Goal: Task Accomplishment & Management: Use online tool/utility

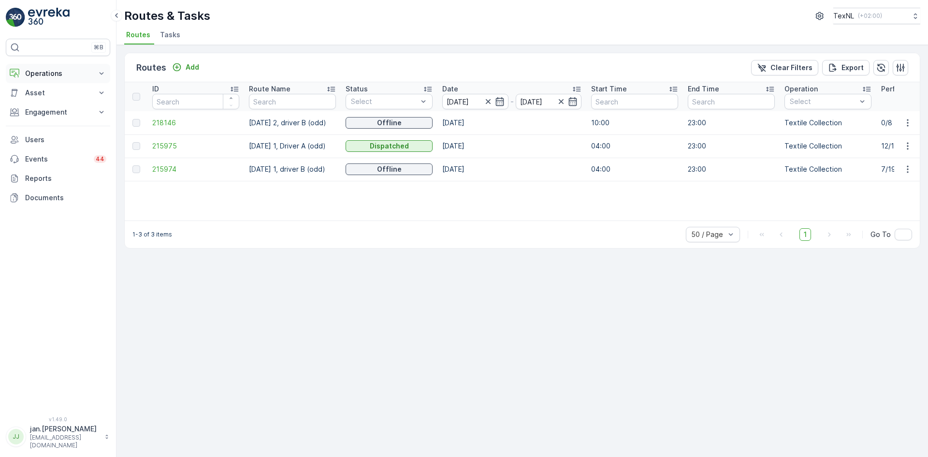
click at [54, 73] on p "Operations" at bounding box center [58, 74] width 66 height 10
click at [49, 178] on p "Engagement" at bounding box center [58, 180] width 66 height 10
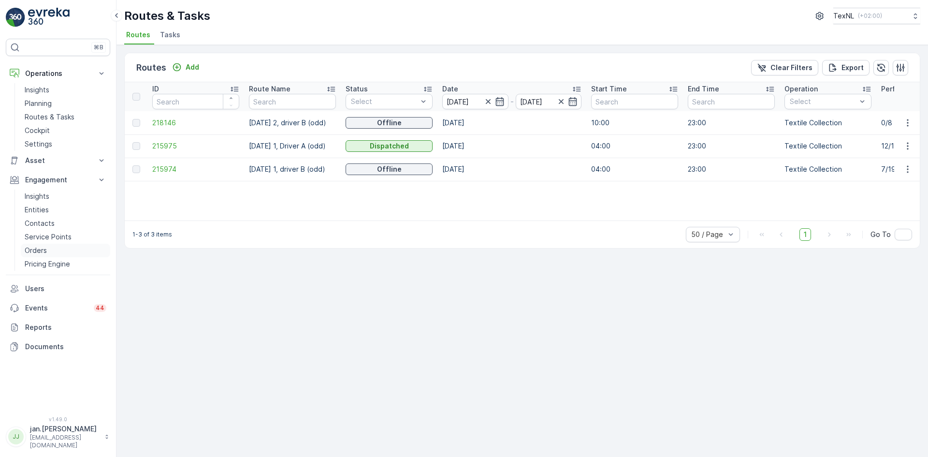
click at [35, 247] on p "Orders" at bounding box center [36, 251] width 22 height 10
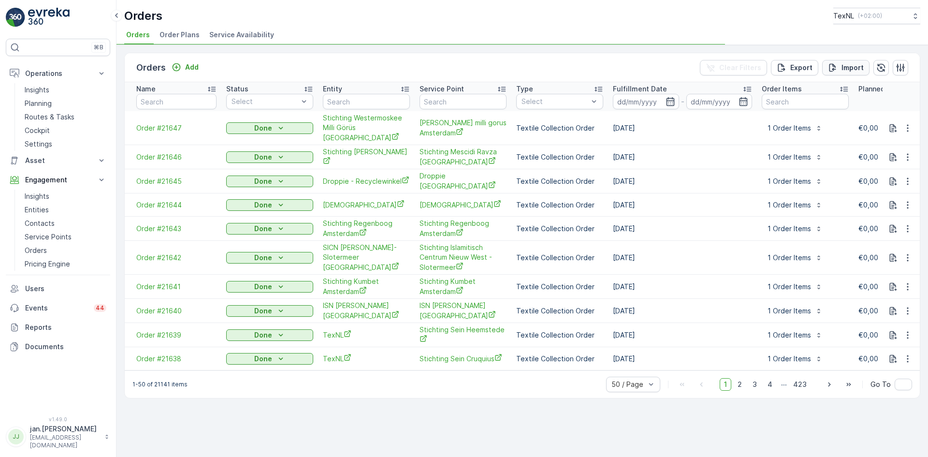
click at [850, 67] on p "Import" at bounding box center [852, 68] width 22 height 10
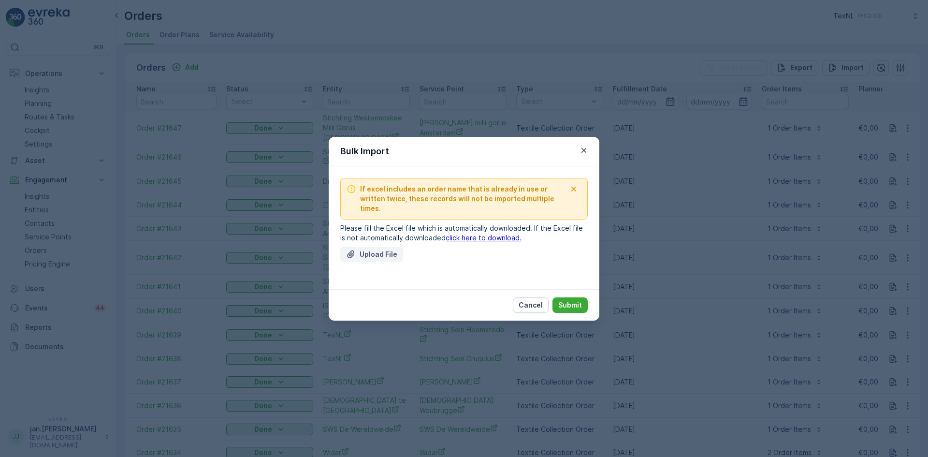
click at [374, 249] on p "Upload File" at bounding box center [379, 254] width 38 height 10
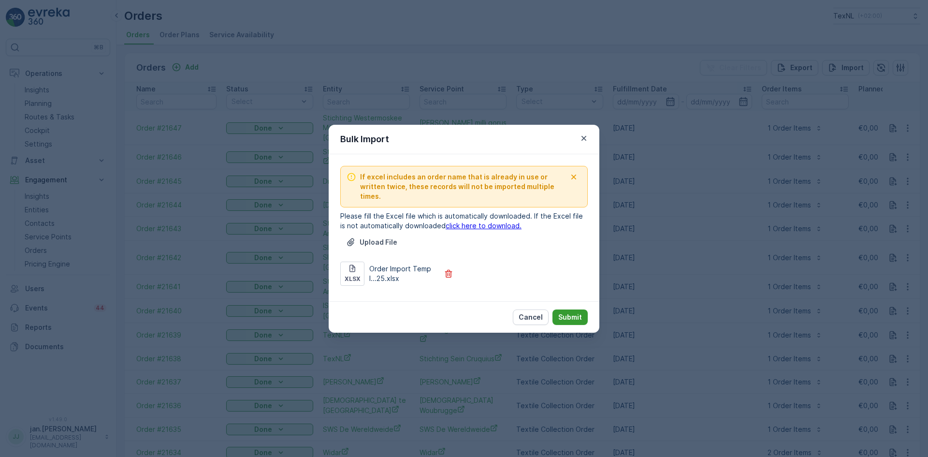
click at [565, 313] on p "Submit" at bounding box center [570, 317] width 24 height 10
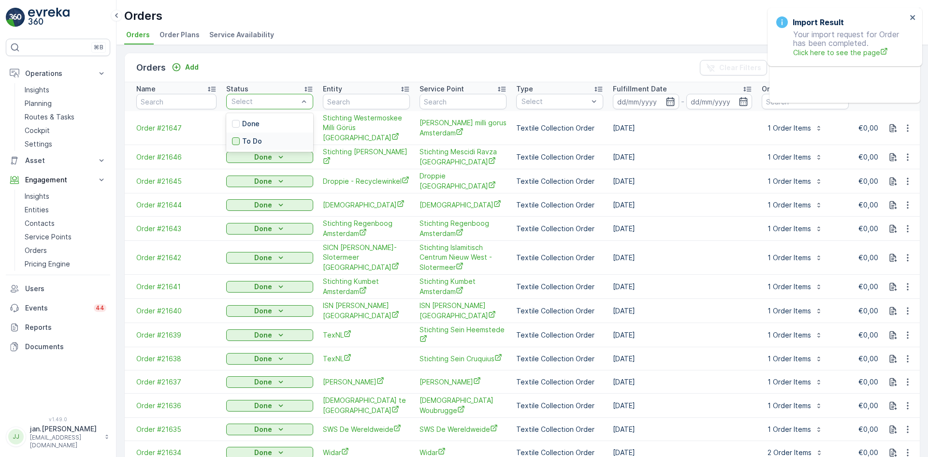
click at [237, 143] on div at bounding box center [236, 141] width 8 height 8
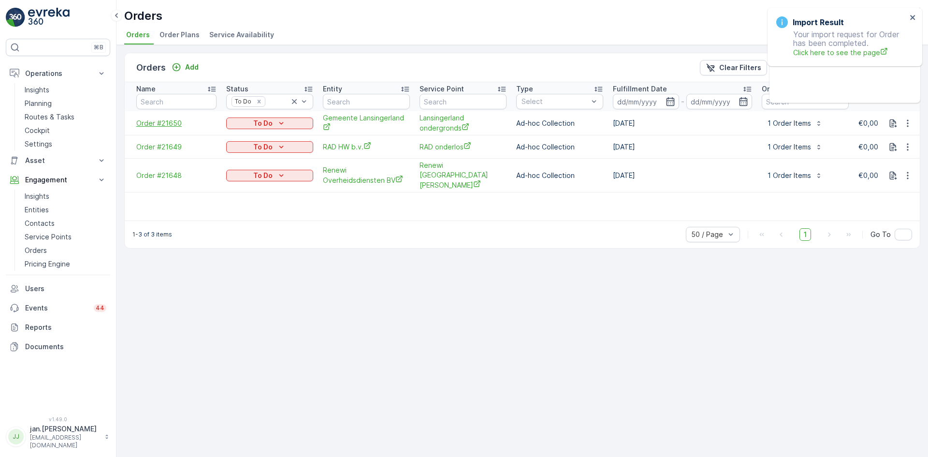
click at [172, 124] on span "Order #21650" at bounding box center [176, 123] width 80 height 10
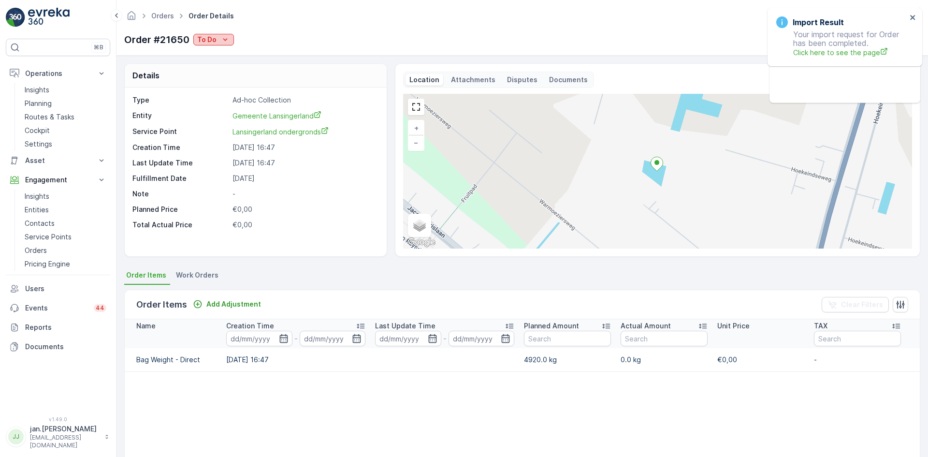
click at [201, 35] on p "To Do" at bounding box center [206, 40] width 19 height 10
click at [203, 55] on span "Done" at bounding box center [207, 54] width 17 height 10
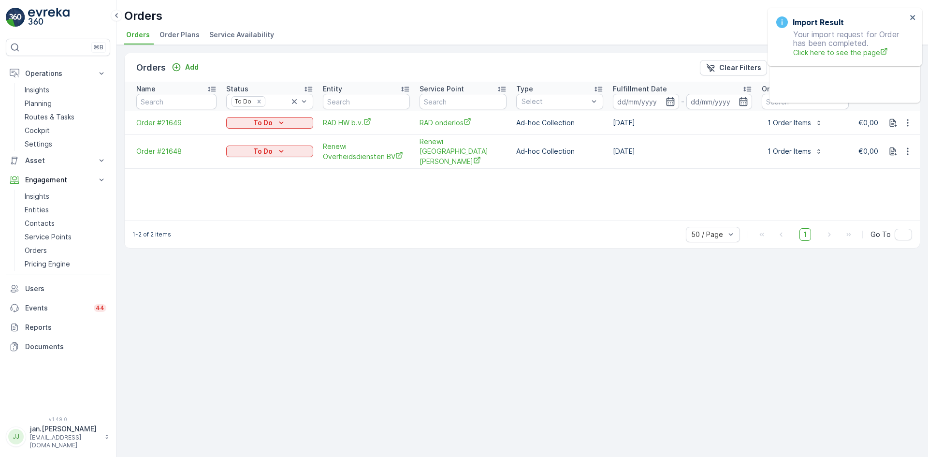
click at [158, 125] on span "Order #21649" at bounding box center [176, 123] width 80 height 10
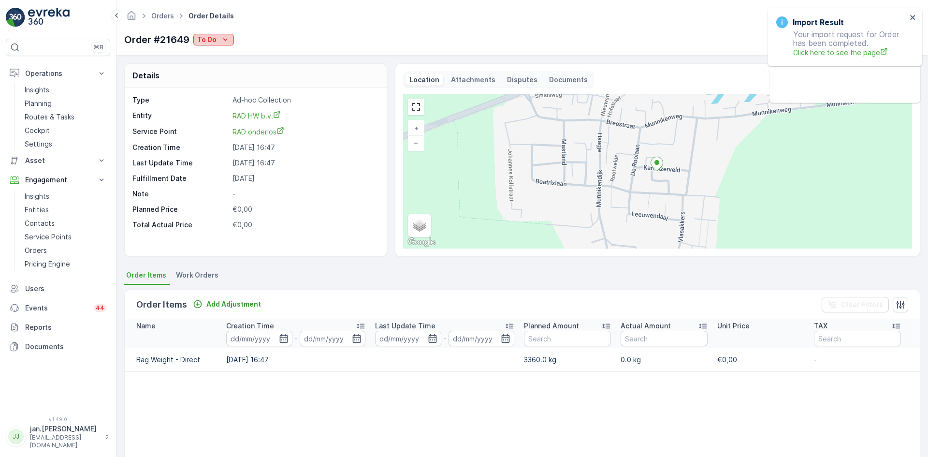
click at [220, 40] on icon "To Do" at bounding box center [225, 40] width 10 height 10
click at [206, 56] on span "Done" at bounding box center [207, 54] width 17 height 10
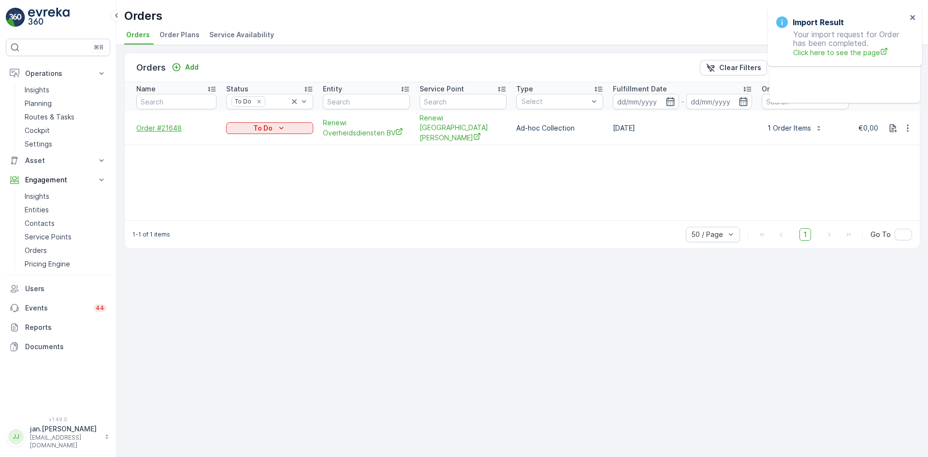
click at [163, 125] on span "Order #21648" at bounding box center [176, 128] width 80 height 10
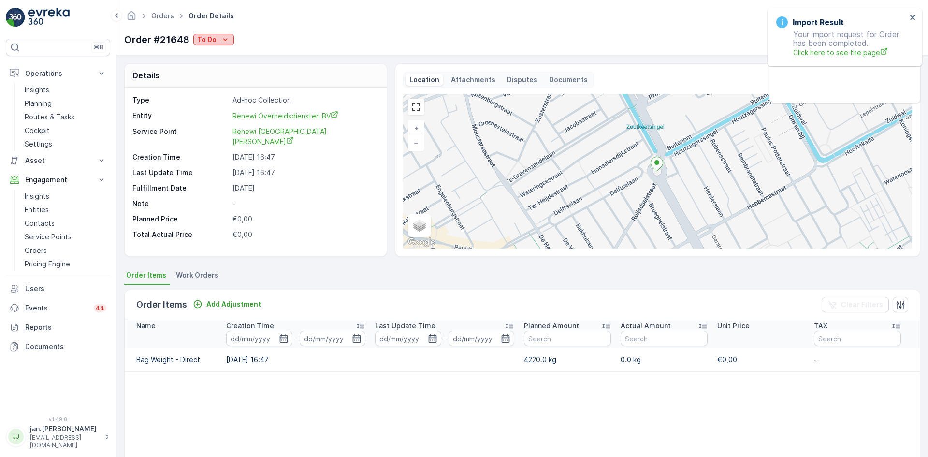
click at [206, 43] on p "To Do" at bounding box center [206, 40] width 19 height 10
click at [208, 51] on span "Done" at bounding box center [207, 54] width 17 height 10
drag, startPoint x: 48, startPoint y: 104, endPoint x: 64, endPoint y: 97, distance: 17.5
click at [48, 104] on p "Planning" at bounding box center [38, 104] width 27 height 10
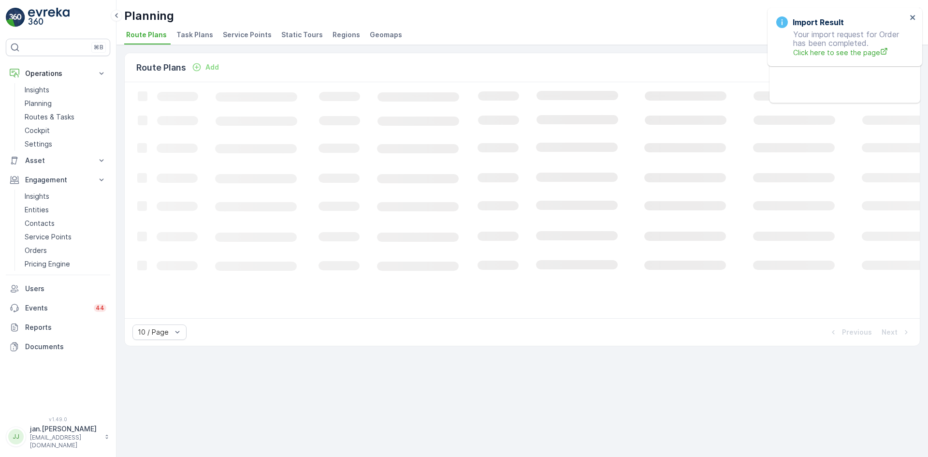
click at [245, 32] on span "Service Points" at bounding box center [247, 35] width 49 height 10
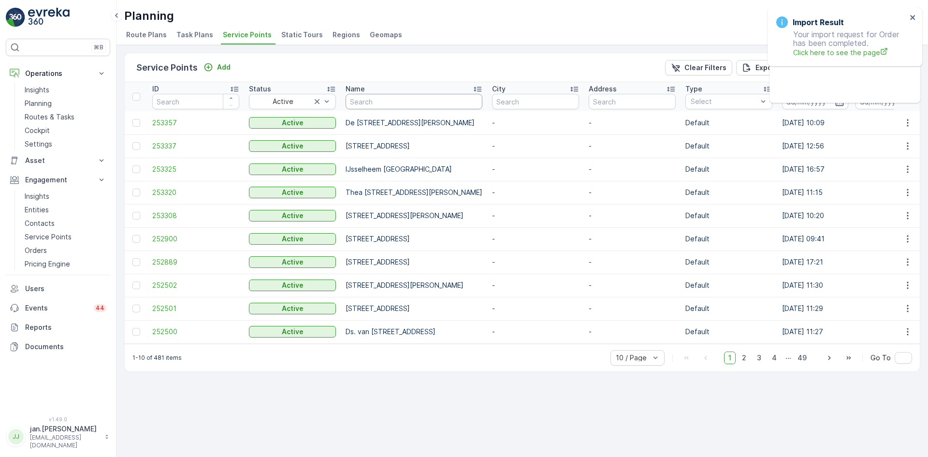
click at [403, 104] on input "text" at bounding box center [414, 101] width 137 height 15
type input "op den"
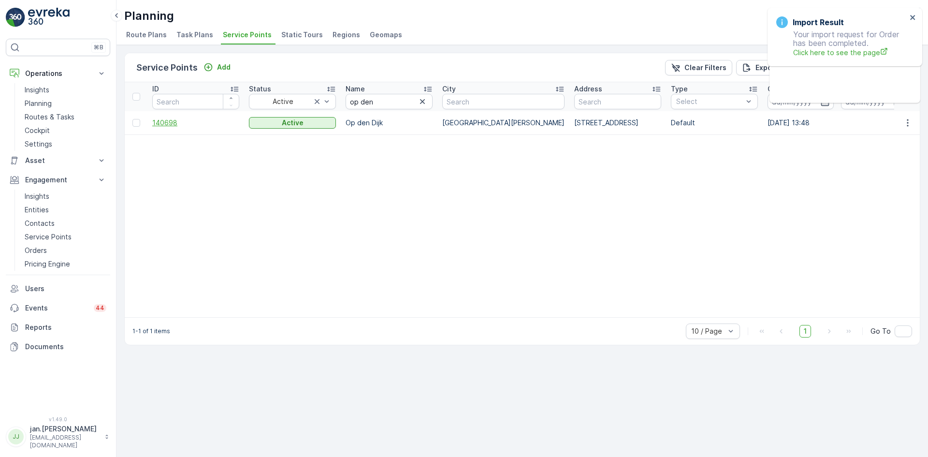
click at [168, 120] on span "140698" at bounding box center [195, 123] width 87 height 10
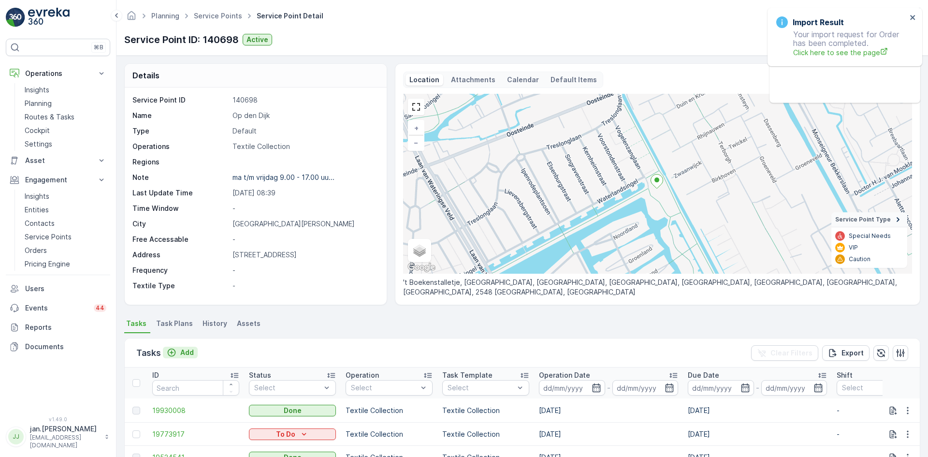
click at [193, 352] on p "Add" at bounding box center [187, 352] width 14 height 10
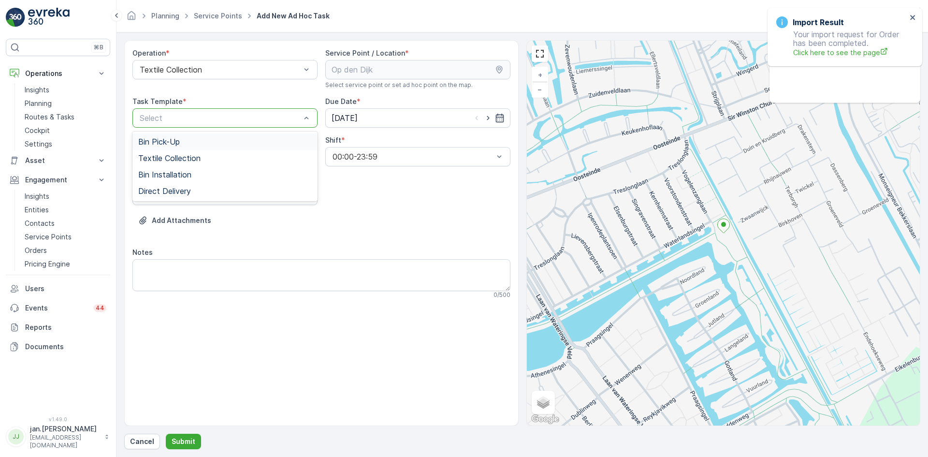
click at [225, 116] on div at bounding box center [220, 118] width 163 height 9
click at [190, 154] on span "Textile Collection" at bounding box center [169, 158] width 62 height 9
click at [338, 116] on input "[DATE]" at bounding box center [417, 117] width 185 height 19
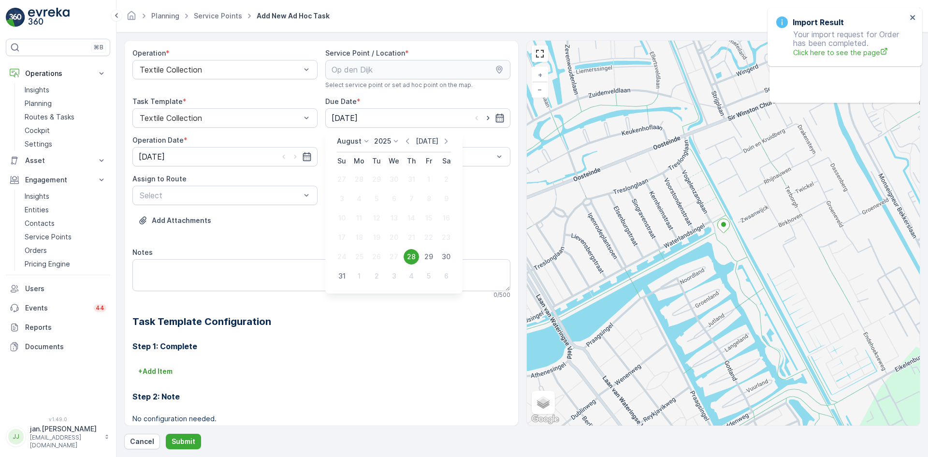
click at [443, 141] on icon "button" at bounding box center [446, 141] width 10 height 10
click at [407, 182] on div "4" at bounding box center [411, 179] width 15 height 15
type input "[DATE]"
click at [228, 158] on input "[DATE]" at bounding box center [224, 156] width 185 height 19
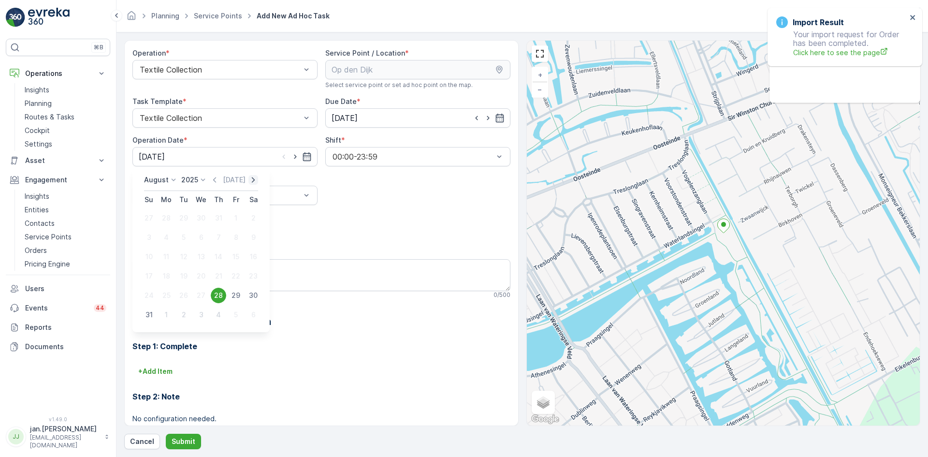
click at [251, 183] on icon "button" at bounding box center [253, 180] width 10 height 10
click at [221, 218] on div "4" at bounding box center [218, 217] width 15 height 15
type input "[DATE]"
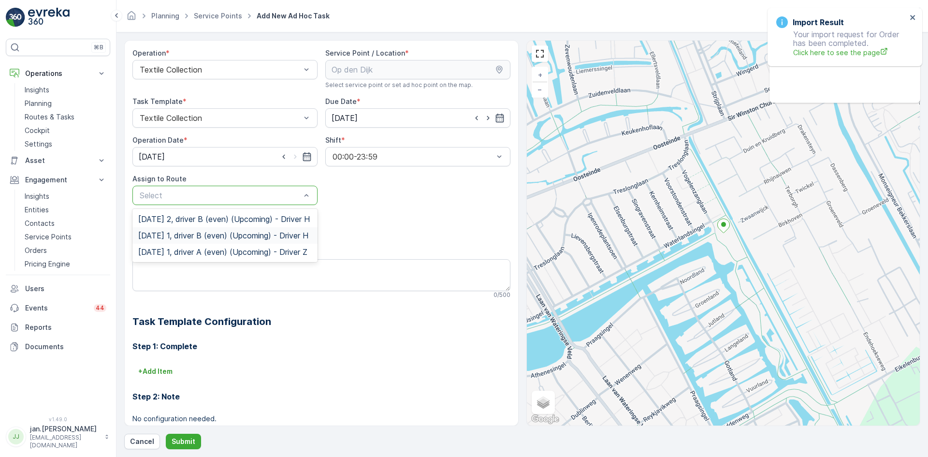
click at [170, 240] on span "[DATE] 1, driver B (even) (Upcoming) - Driver H" at bounding box center [223, 235] width 170 height 9
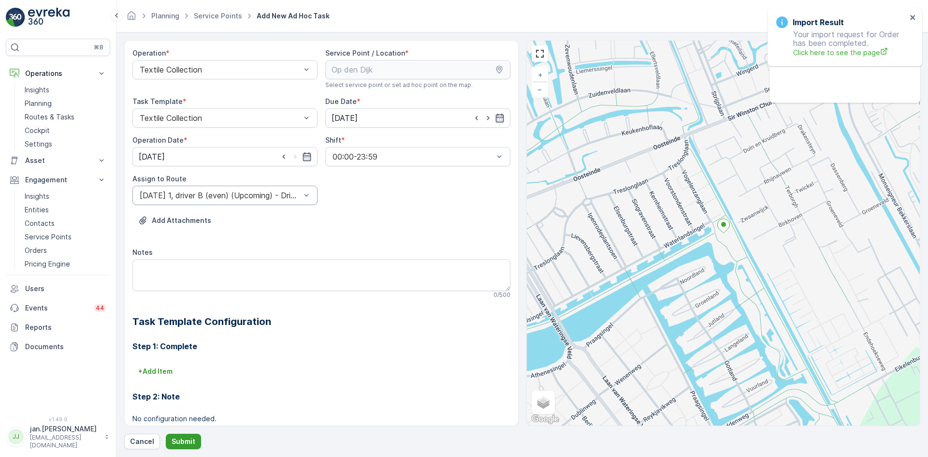
click at [185, 441] on p "Submit" at bounding box center [184, 441] width 24 height 10
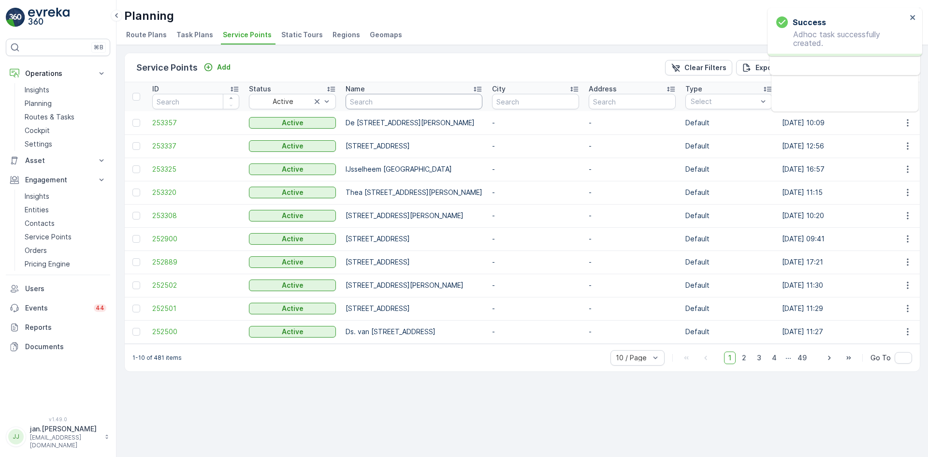
click at [370, 102] on input "text" at bounding box center [414, 101] width 137 height 15
type input "[PERSON_NAME]"
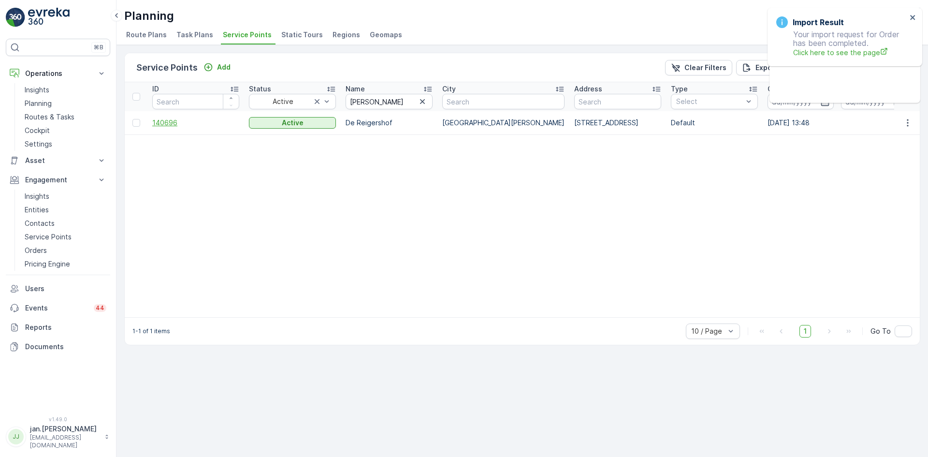
click at [166, 124] on span "140696" at bounding box center [195, 123] width 87 height 10
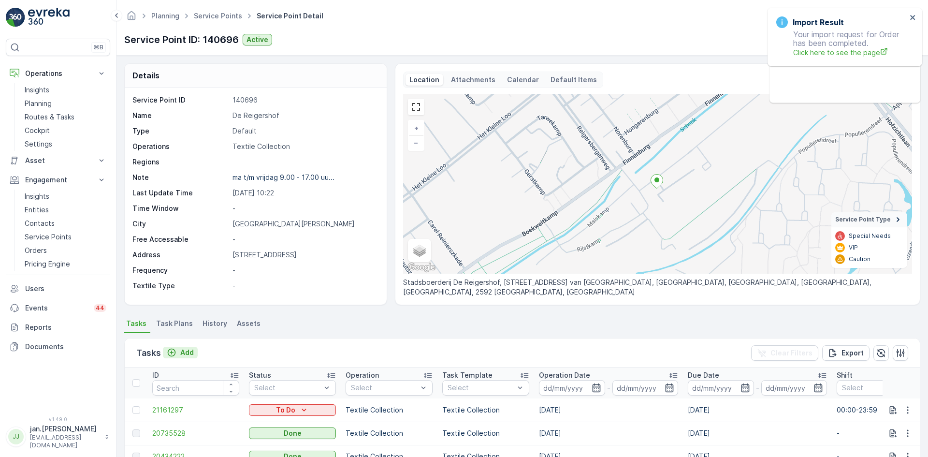
click at [185, 354] on p "Add" at bounding box center [187, 352] width 14 height 10
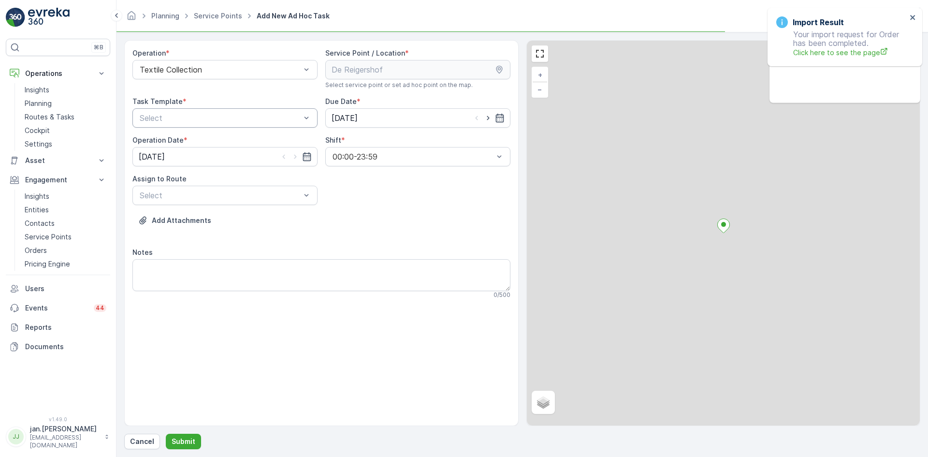
click at [197, 124] on div "Select" at bounding box center [224, 117] width 185 height 19
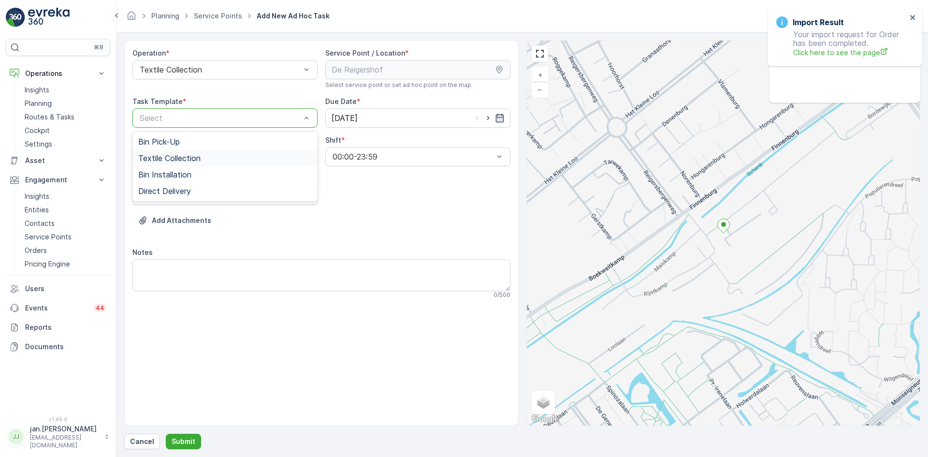
click at [171, 160] on span "Textile Collection" at bounding box center [169, 158] width 62 height 9
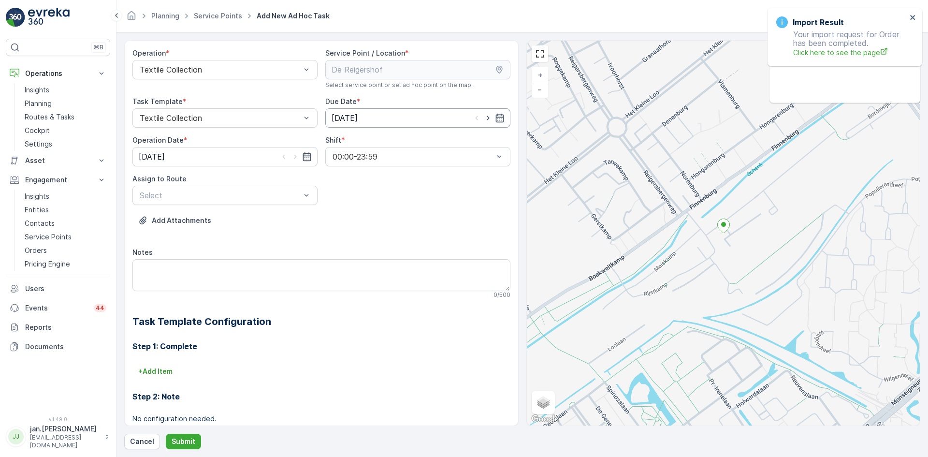
click at [348, 114] on input "[DATE]" at bounding box center [417, 117] width 185 height 19
click at [444, 142] on icon "button" at bounding box center [445, 141] width 10 height 10
click at [407, 179] on div "4" at bounding box center [409, 179] width 15 height 15
type input "[DATE]"
click at [188, 161] on input "[DATE]" at bounding box center [224, 156] width 185 height 19
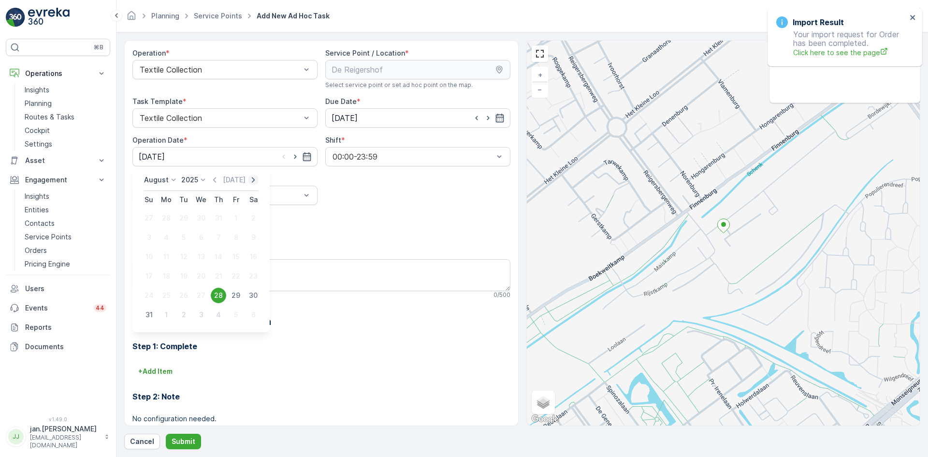
click at [253, 178] on icon "button" at bounding box center [253, 179] width 3 height 5
click at [218, 221] on div "4" at bounding box center [218, 217] width 15 height 15
type input "[DATE]"
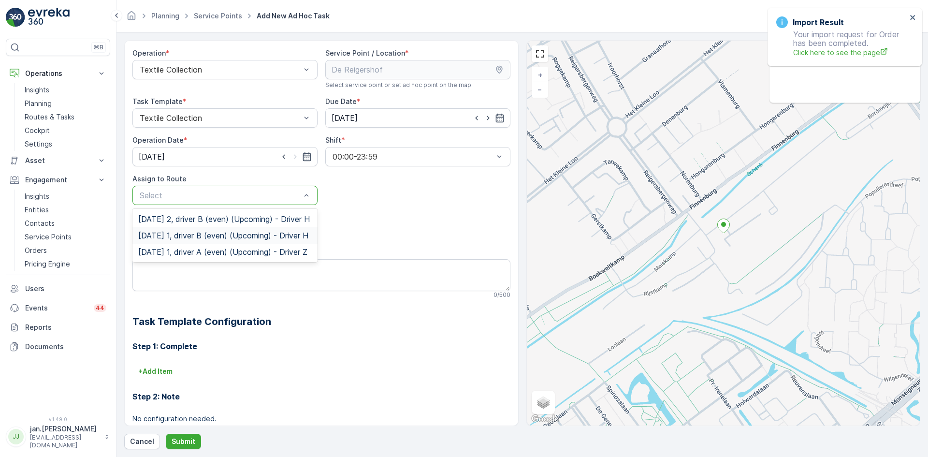
click at [174, 240] on span "[DATE] 1, driver B (even) (Upcoming) - Driver H" at bounding box center [223, 235] width 170 height 9
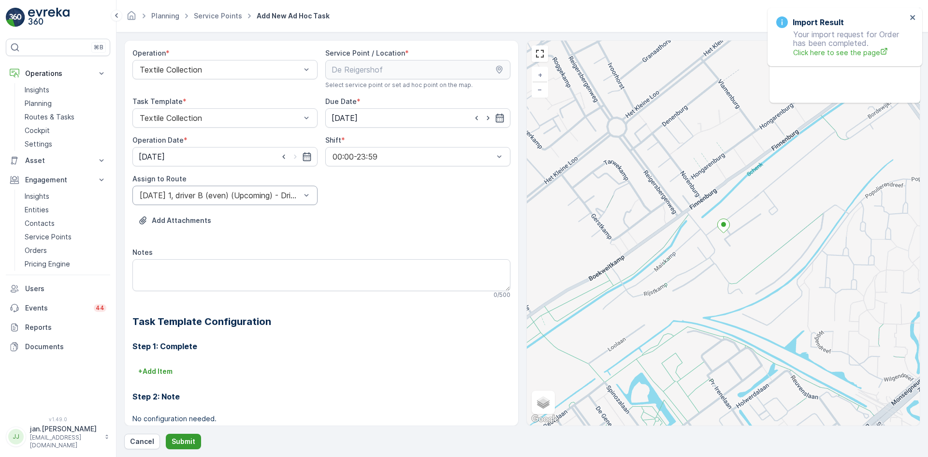
click at [183, 436] on button "Submit" at bounding box center [183, 441] width 35 height 15
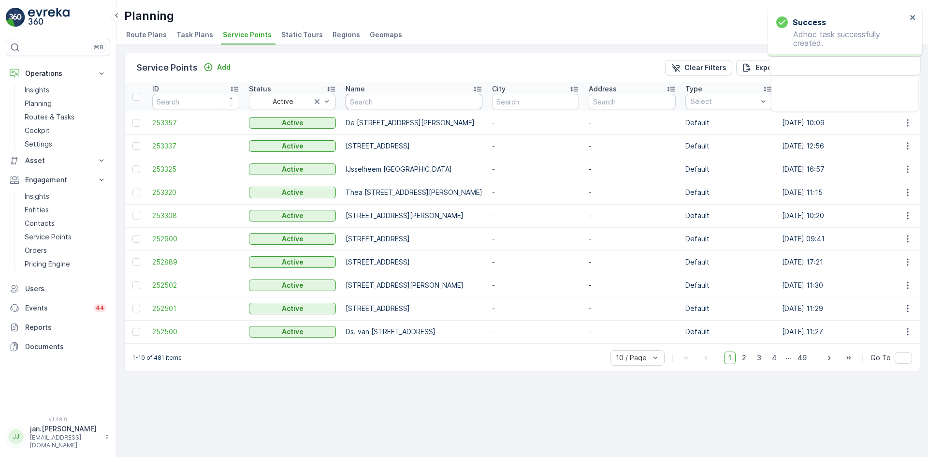
click at [380, 101] on input "text" at bounding box center [414, 101] width 137 height 15
type input "[PERSON_NAME]"
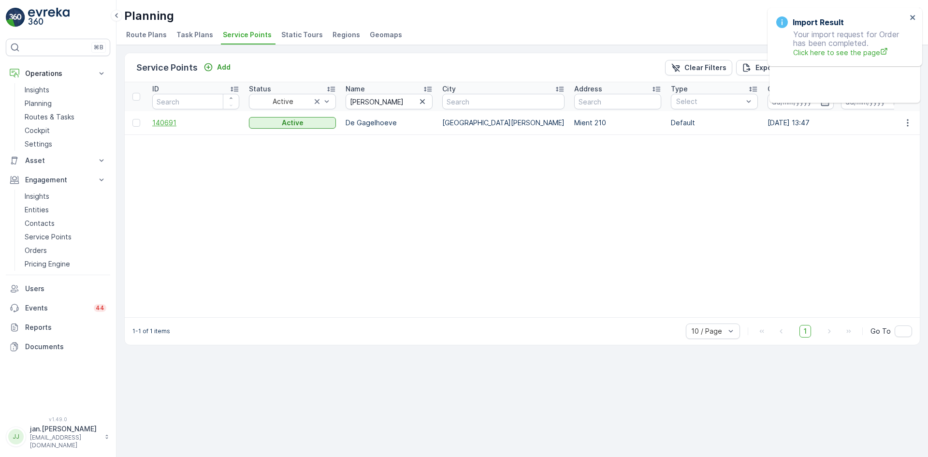
click at [169, 124] on span "140691" at bounding box center [195, 123] width 87 height 10
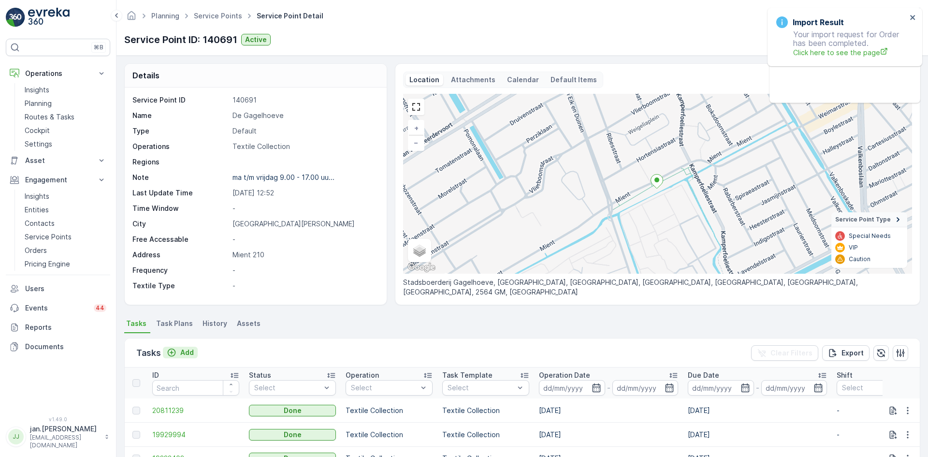
click at [187, 350] on p "Add" at bounding box center [187, 352] width 14 height 10
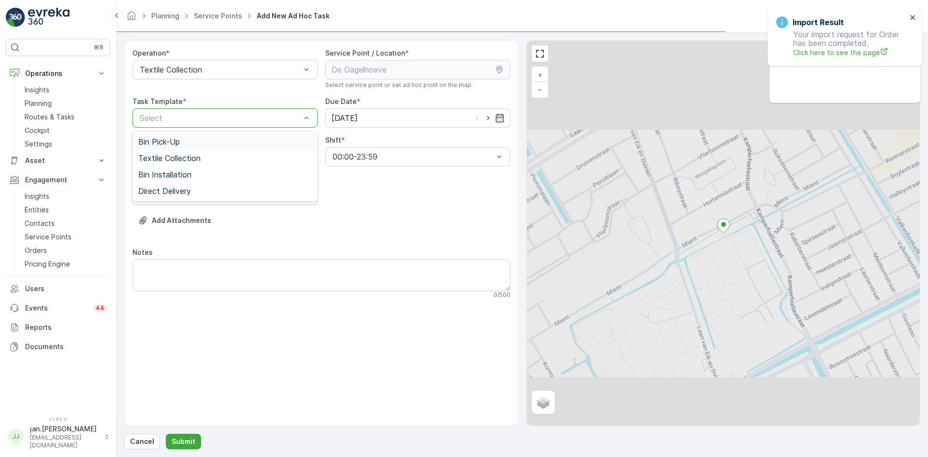
click at [203, 115] on div at bounding box center [220, 118] width 163 height 9
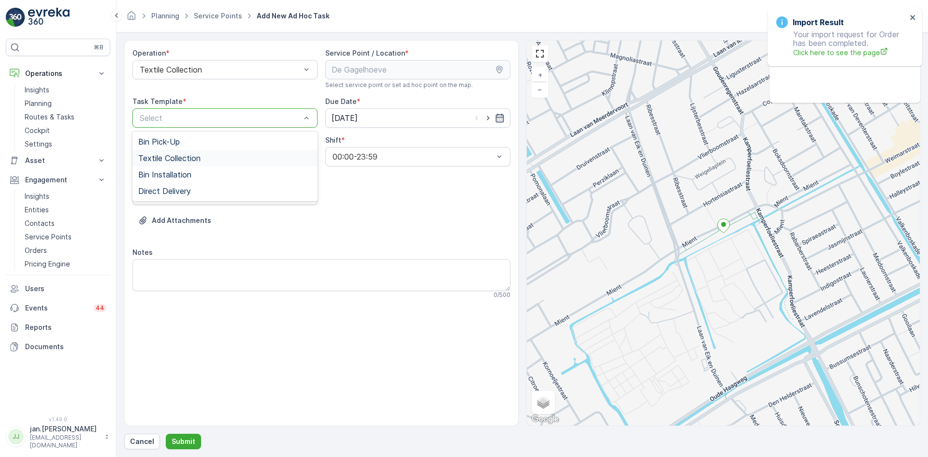
drag, startPoint x: 177, startPoint y: 154, endPoint x: 217, endPoint y: 155, distance: 40.6
click at [177, 154] on span "Textile Collection" at bounding box center [169, 158] width 62 height 9
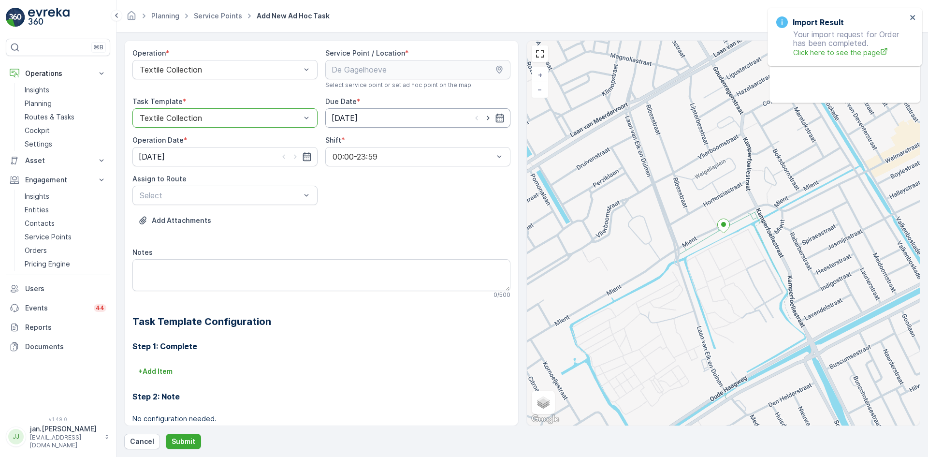
click at [342, 120] on input "[DATE]" at bounding box center [417, 117] width 185 height 19
click at [444, 144] on icon "button" at bounding box center [445, 141] width 10 height 10
click at [411, 177] on div "4" at bounding box center [409, 179] width 15 height 15
type input "[DATE]"
click at [199, 157] on input "[DATE]" at bounding box center [224, 156] width 185 height 19
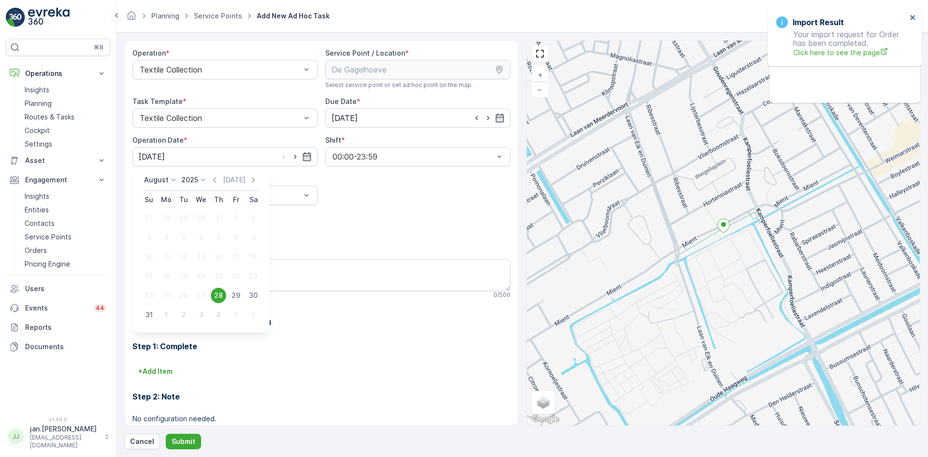
click at [253, 182] on icon "button" at bounding box center [253, 180] width 10 height 10
click at [219, 217] on div "4" at bounding box center [218, 217] width 15 height 15
type input "[DATE]"
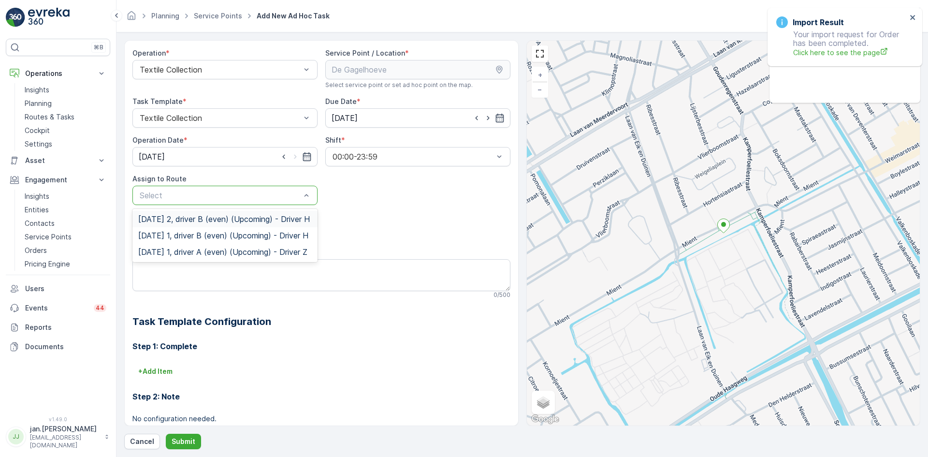
click at [206, 191] on div at bounding box center [220, 195] width 163 height 9
click at [178, 240] on span "[DATE] 1, driver B (even) (Upcoming) - Driver H" at bounding box center [223, 235] width 170 height 9
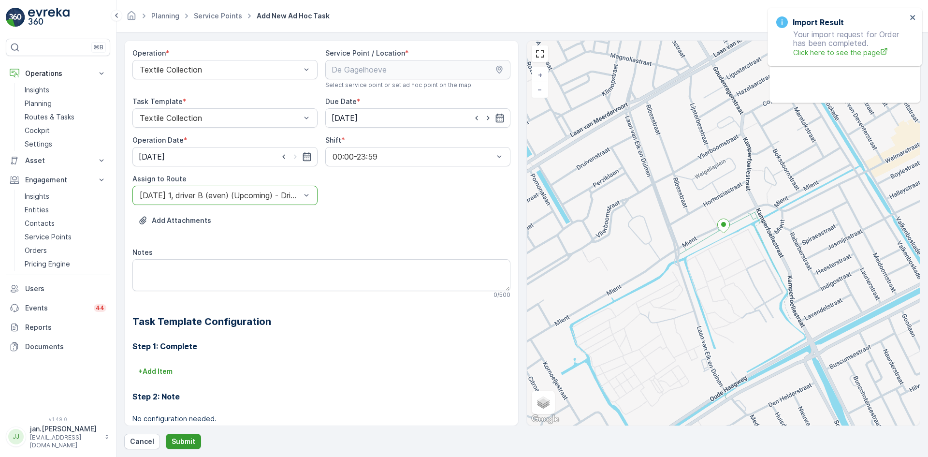
click at [188, 441] on p "Submit" at bounding box center [184, 441] width 24 height 10
